Goal: Understand process/instructions: Learn how to perform a task or action

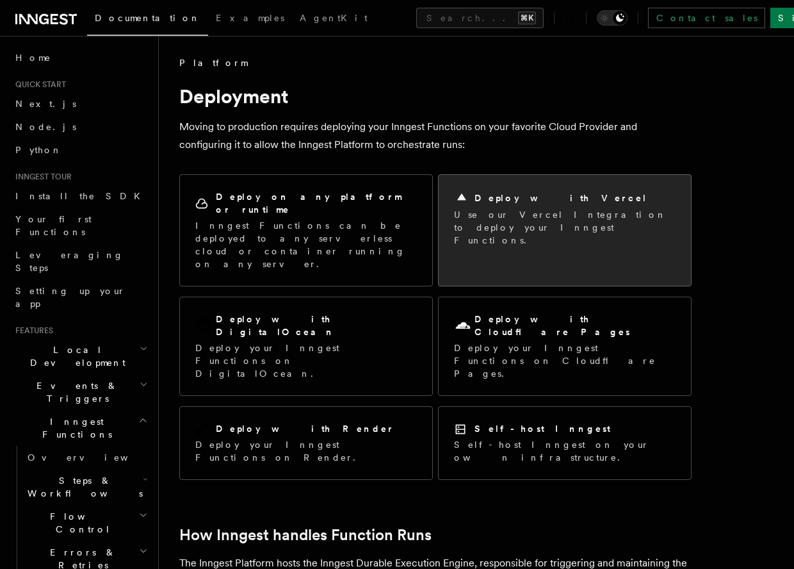
click at [528, 231] on p "Use our Vercel Integration to deploy your Inngest Functions." at bounding box center [565, 227] width 222 height 38
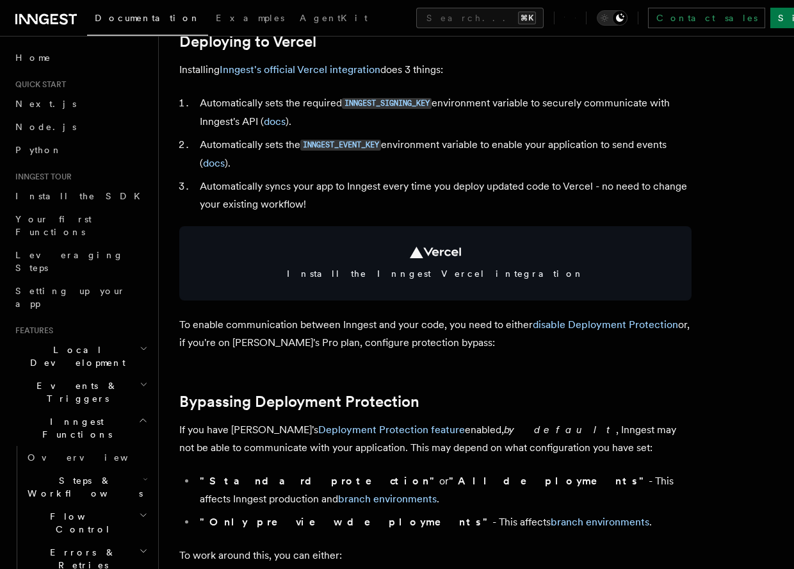
scroll to position [623, 0]
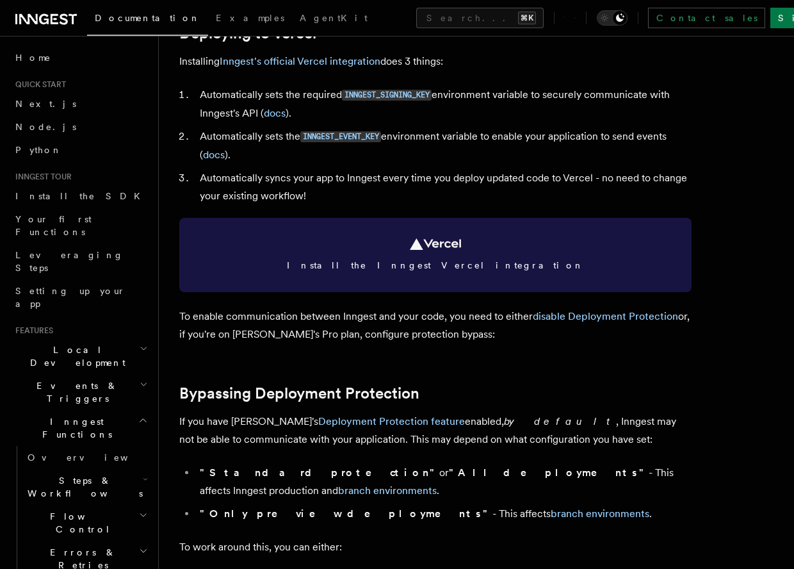
click at [336, 265] on span "Install the Inngest Vercel integration" at bounding box center [436, 265] width 482 height 13
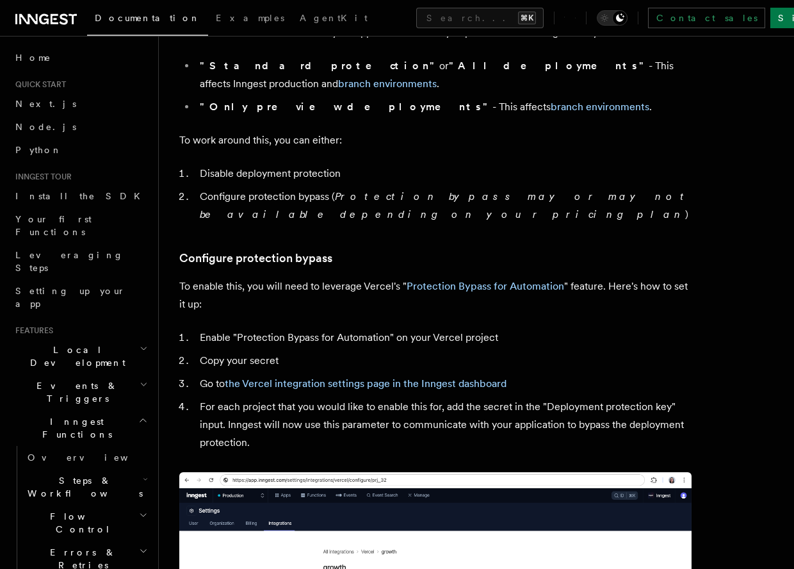
scroll to position [1034, 0]
